Goal: Task Accomplishment & Management: Manage account settings

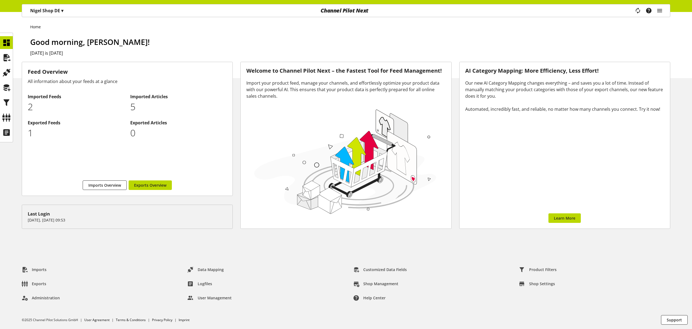
click at [617, 39] on h1 "Good morning, [PERSON_NAME]!" at bounding box center [350, 41] width 640 height 11
click at [662, 11] on icon "main navigation" at bounding box center [659, 11] width 7 height 10
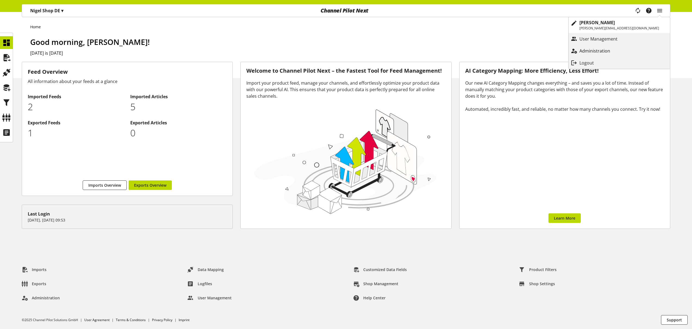
click at [621, 48] on p "Administration" at bounding box center [600, 51] width 42 height 7
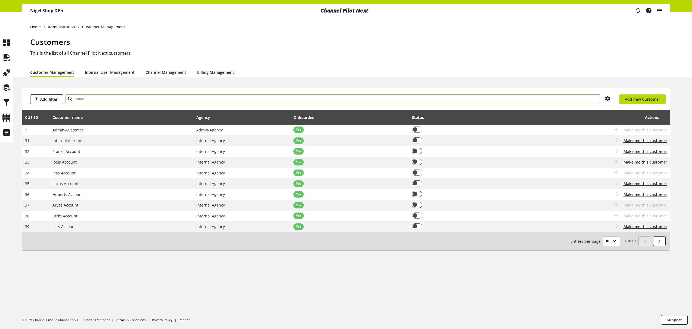
click at [145, 97] on input "text" at bounding box center [333, 99] width 535 height 10
click at [49, 11] on p "Nigel Shop DE ▾" at bounding box center [46, 10] width 33 height 7
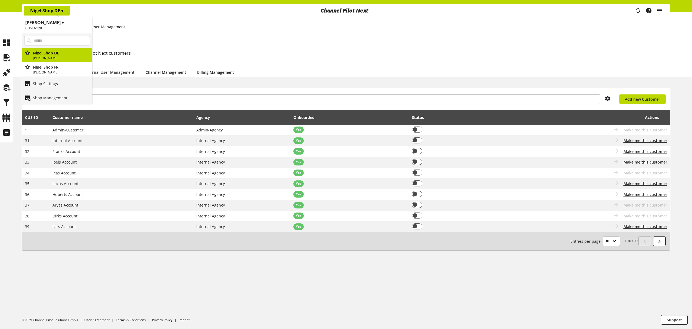
click at [54, 21] on h1 "Nigel Customer ▾" at bounding box center [57, 22] width 64 height 7
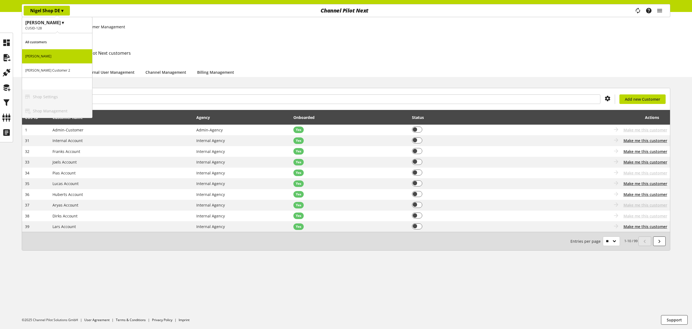
click at [170, 33] on div "Home Administration Customer Management Customers This is the list of all Chann…" at bounding box center [346, 44] width 692 height 65
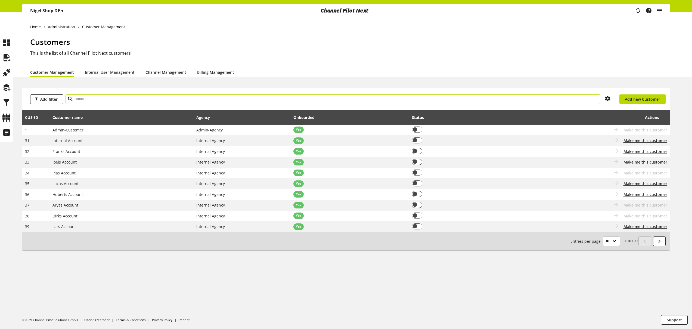
click at [157, 97] on input "text" at bounding box center [333, 99] width 535 height 10
type input "*****"
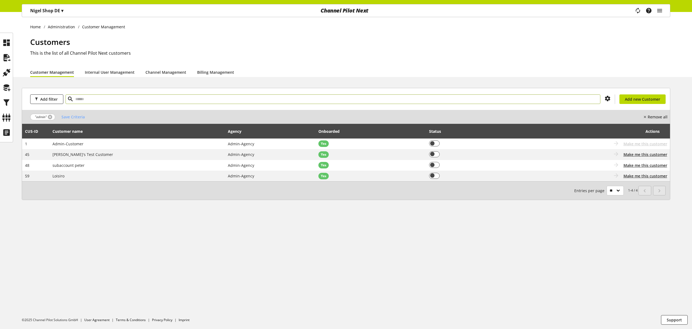
click at [49, 116] on link at bounding box center [50, 117] width 4 height 4
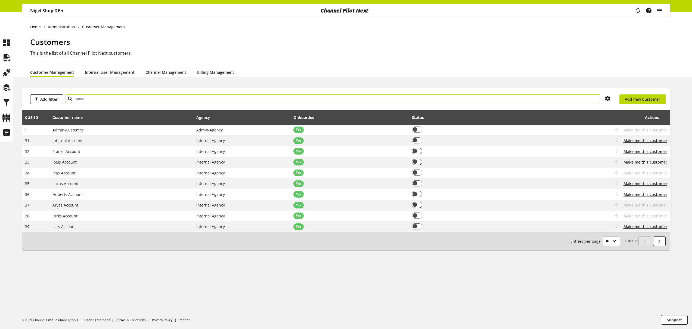
click at [455, 97] on input "text" at bounding box center [333, 99] width 535 height 10
type input "******"
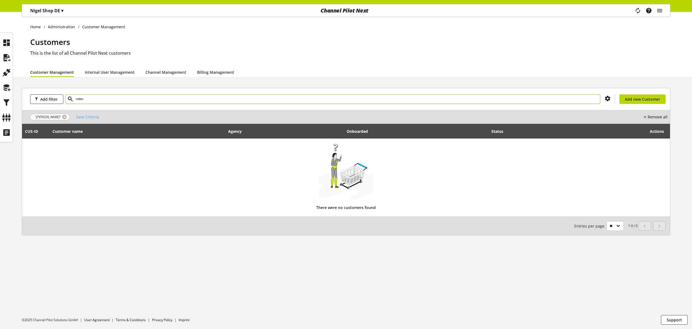
click at [62, 116] on link at bounding box center [64, 117] width 4 height 4
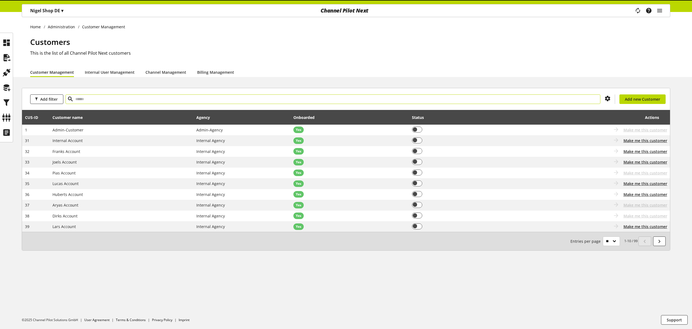
click at [83, 99] on input "text" at bounding box center [333, 99] width 535 height 10
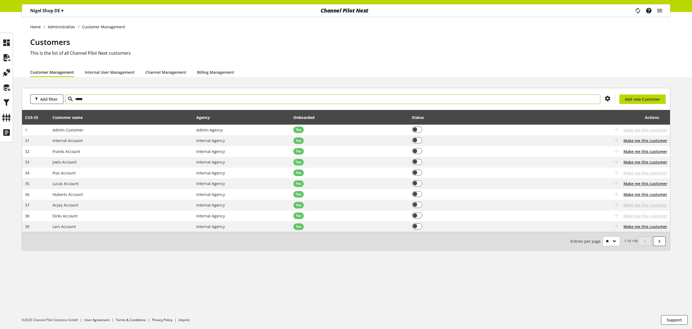
type input "*****"
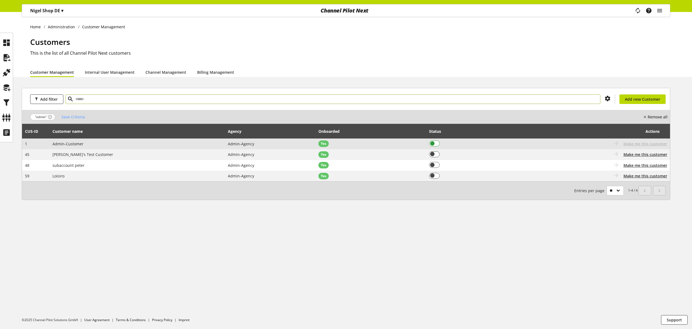
click at [429, 144] on span at bounding box center [434, 143] width 11 height 6
click at [632, 143] on span "Make me this customer" at bounding box center [645, 144] width 44 height 6
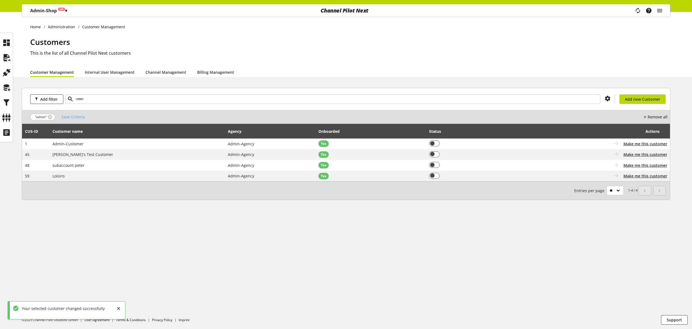
click at [58, 8] on span "Off" at bounding box center [61, 9] width 7 height 3
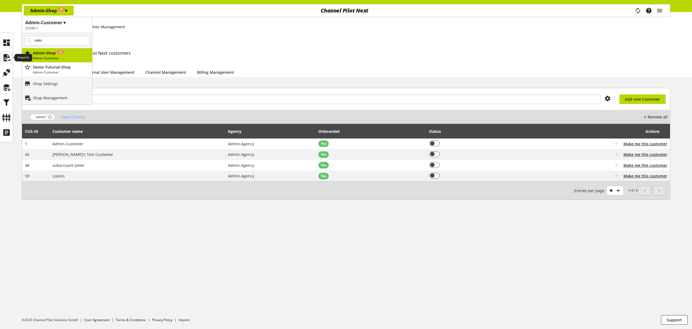
click at [8, 57] on icon at bounding box center [6, 57] width 9 height 11
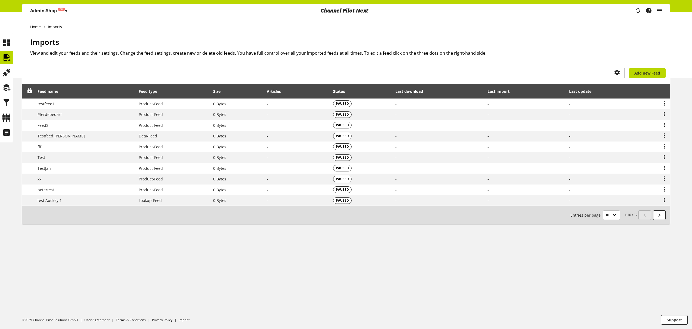
click at [58, 12] on p "Admin-Shop Off ▾" at bounding box center [48, 10] width 37 height 7
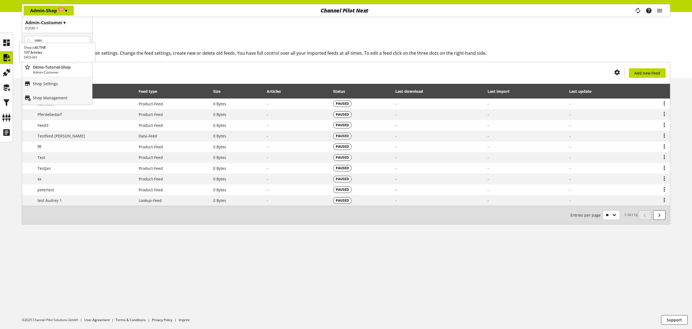
click at [68, 69] on p "Demo-Tutorial-Shop" at bounding box center [61, 67] width 57 height 6
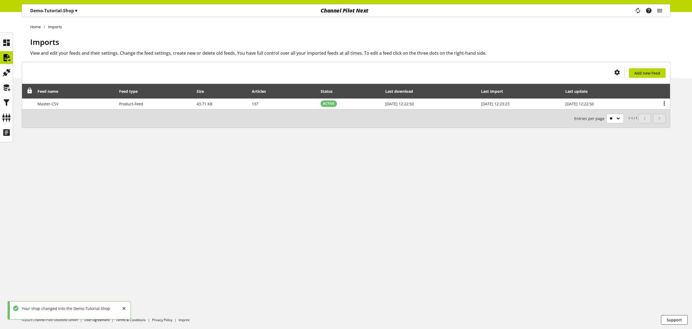
click at [53, 11] on p "Demo-Tutorial-Shop ▾" at bounding box center [53, 10] width 47 height 7
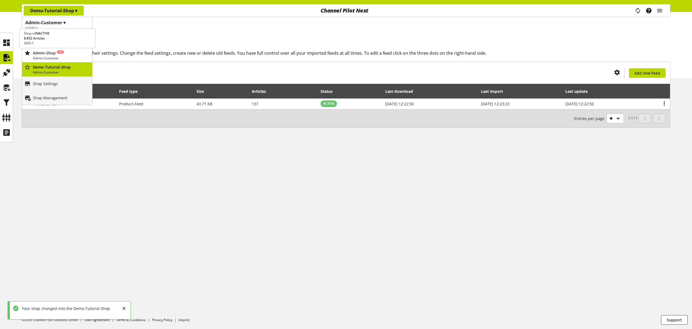
click at [58, 55] on p "Admin-Shop Off" at bounding box center [61, 53] width 57 height 6
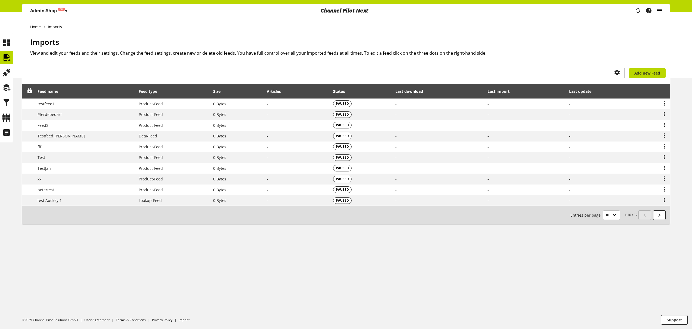
click at [660, 12] on icon "main navigation" at bounding box center [659, 11] width 7 height 10
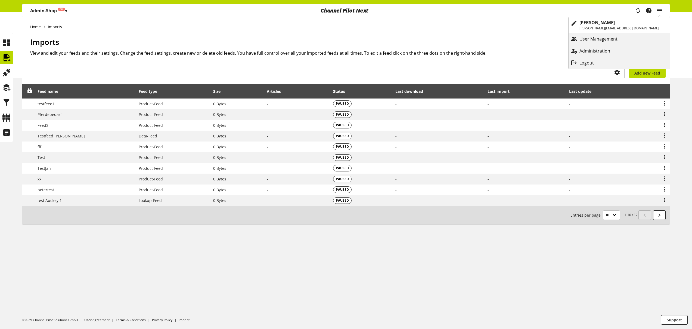
click at [648, 54] on link "Administration" at bounding box center [618, 51] width 101 height 10
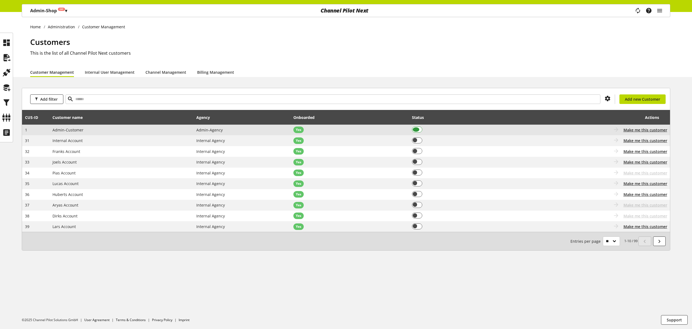
click at [419, 129] on span at bounding box center [417, 129] width 11 height 6
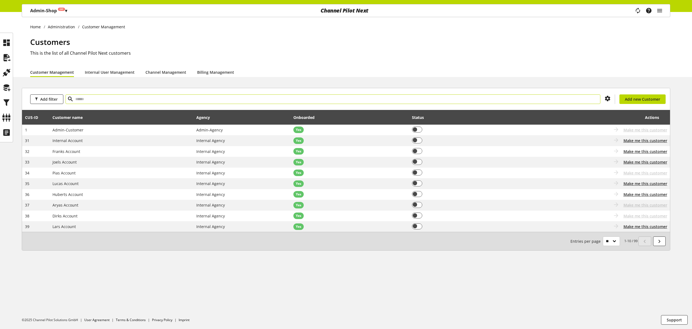
click at [121, 96] on input "text" at bounding box center [333, 99] width 535 height 10
type input "******"
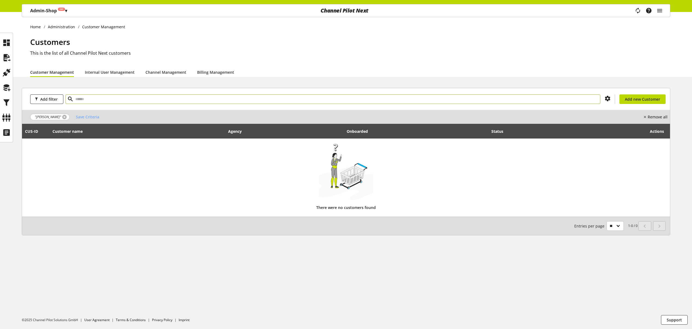
click at [62, 118] on link at bounding box center [64, 117] width 4 height 4
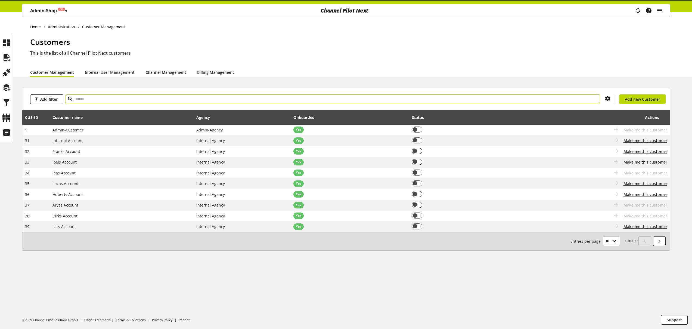
click at [83, 100] on input "text" at bounding box center [333, 99] width 535 height 10
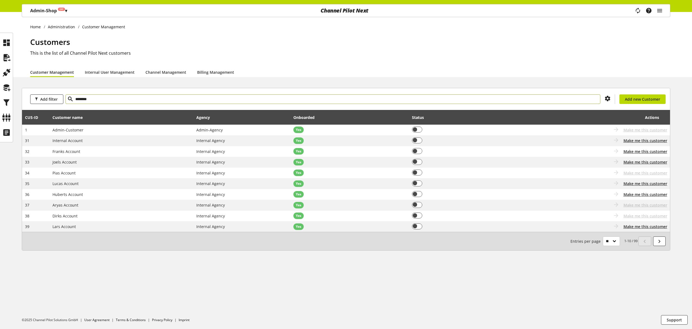
type input "********"
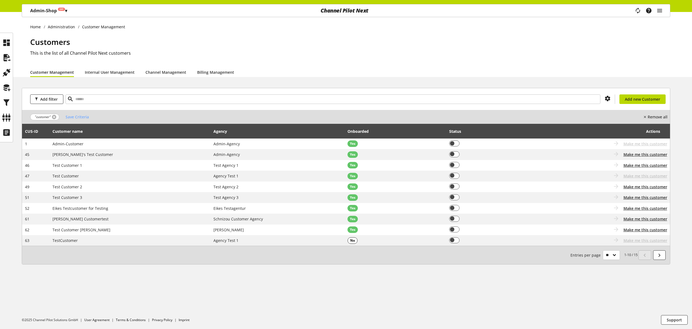
click at [54, 116] on link at bounding box center [54, 117] width 4 height 4
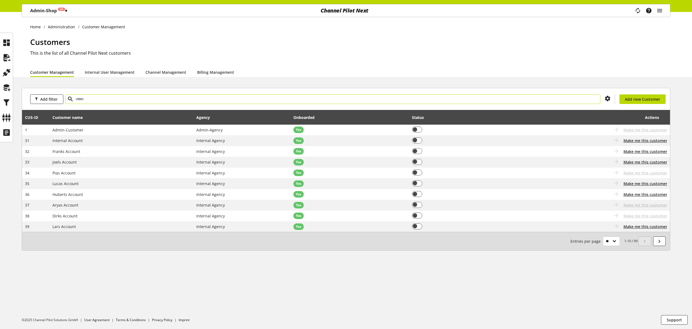
click at [92, 99] on input "text" at bounding box center [333, 99] width 535 height 10
type input "*****"
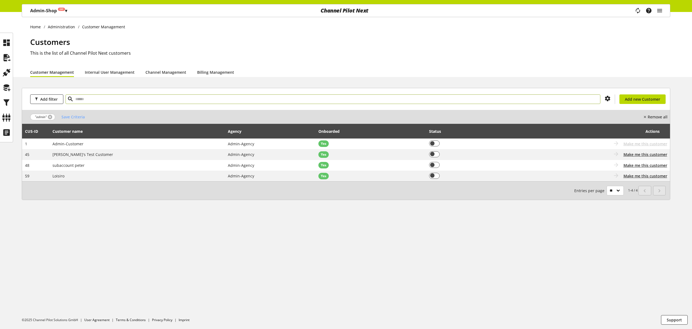
click at [50, 116] on link at bounding box center [50, 117] width 4 height 4
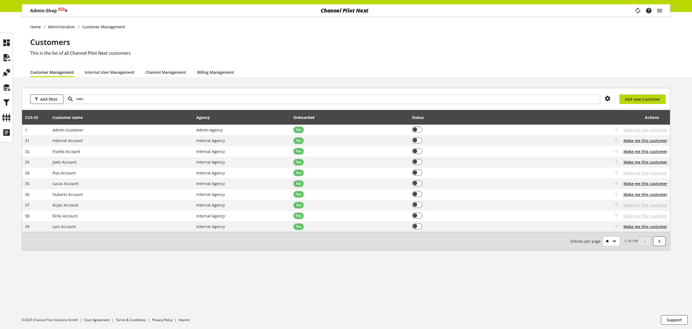
click at [63, 10] on span "Off" at bounding box center [62, 9] width 4 height 3
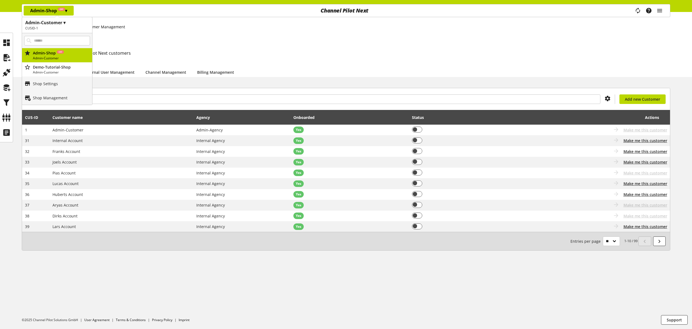
click at [399, 47] on h1 "Customers" at bounding box center [350, 41] width 640 height 11
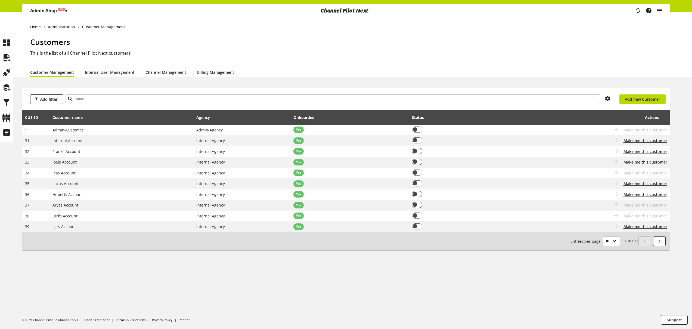
click at [663, 12] on div "Task manager Help center Nigel Rowe nigel.rowe@channelpilot.com User Management…" at bounding box center [650, 10] width 38 height 13
click at [659, 12] on icon "main navigation" at bounding box center [659, 11] width 7 height 10
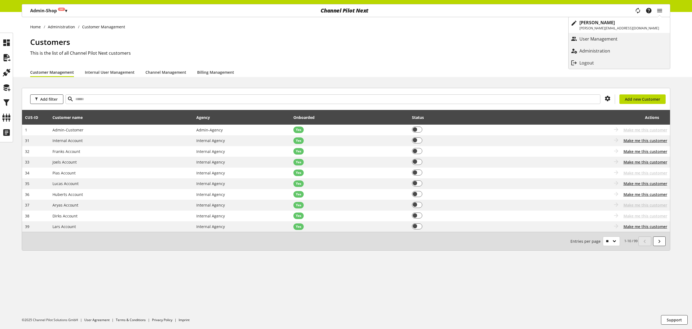
click at [522, 48] on div "Customers This is the list of all Channel Pilot Next customers" at bounding box center [350, 51] width 640 height 31
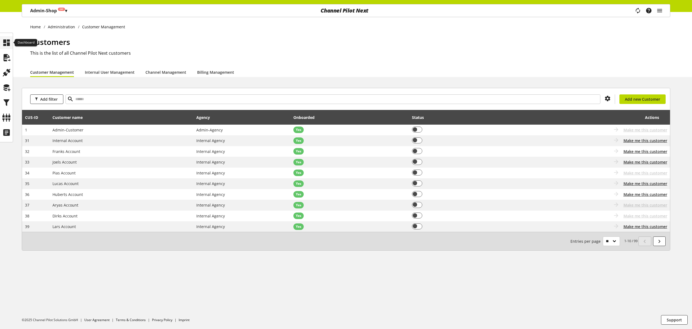
click at [9, 40] on icon at bounding box center [6, 42] width 9 height 11
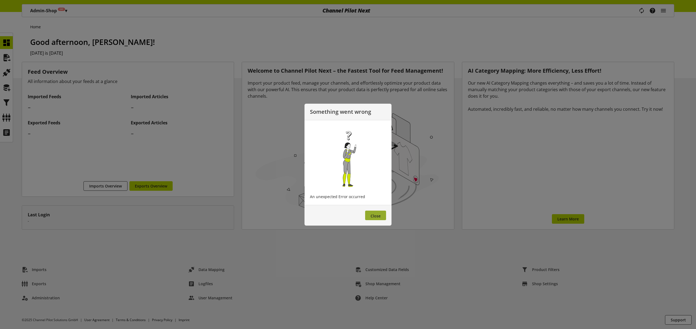
click at [379, 217] on span "Close" at bounding box center [375, 215] width 10 height 5
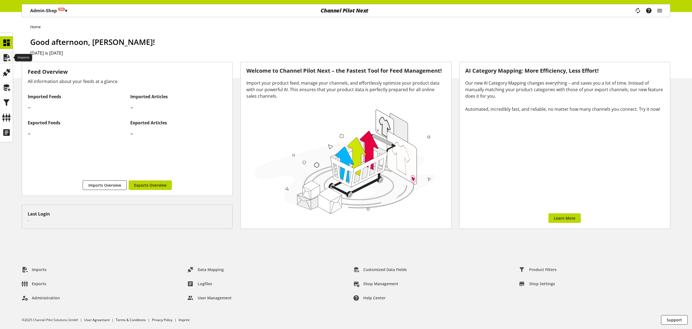
click at [9, 55] on icon at bounding box center [6, 57] width 9 height 11
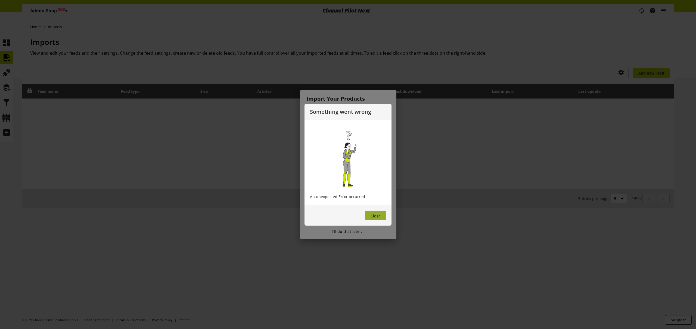
click at [379, 217] on span "Close" at bounding box center [375, 215] width 10 height 5
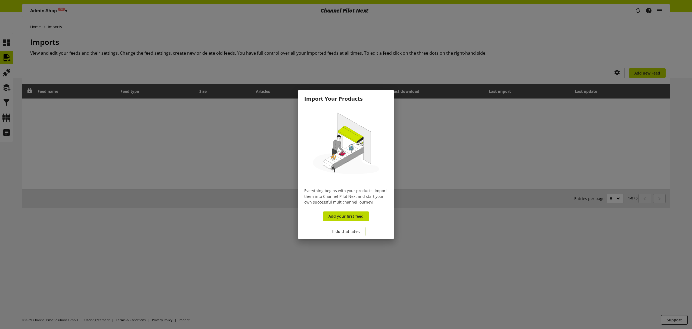
click at [356, 230] on span "I'll do that later." at bounding box center [345, 231] width 30 height 6
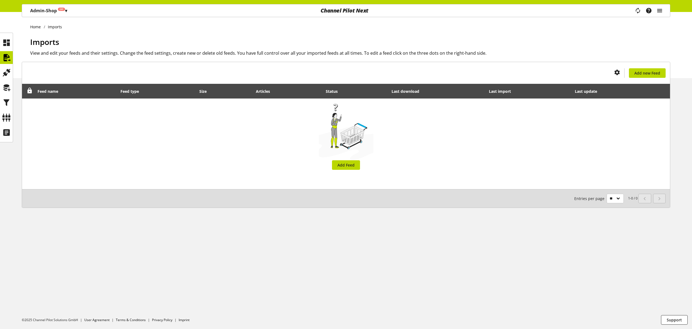
click at [659, 11] on icon "main navigation" at bounding box center [659, 11] width 7 height 10
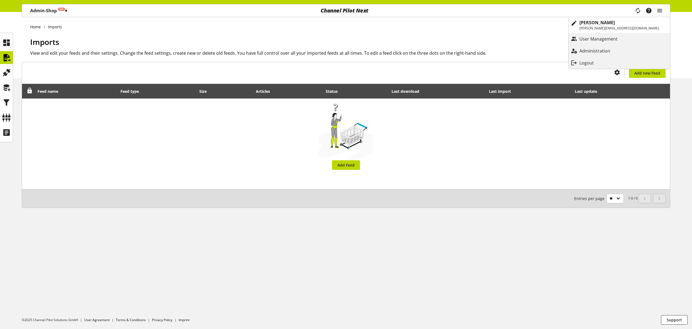
click at [605, 61] on p "Logout" at bounding box center [591, 63] width 25 height 7
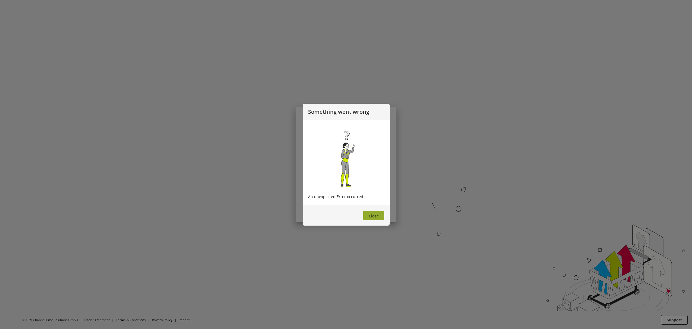
click at [379, 219] on button "Close" at bounding box center [373, 215] width 21 height 10
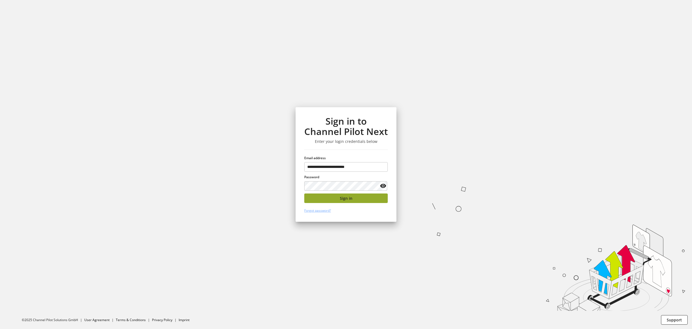
click at [354, 198] on button "Sign in" at bounding box center [345, 198] width 83 height 10
type input "**********"
click at [369, 203] on div "**********" at bounding box center [345, 164] width 101 height 114
click at [369, 198] on button "Sign in" at bounding box center [345, 198] width 83 height 10
